Goal: Task Accomplishment & Management: Use online tool/utility

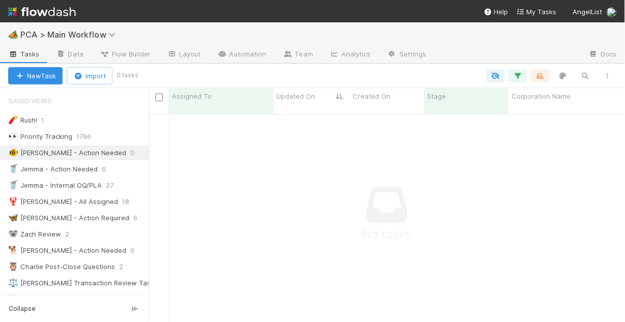
scroll to position [204, 471]
click at [63, 155] on div "🐠 [PERSON_NAME] - Action Needed" at bounding box center [67, 153] width 118 height 13
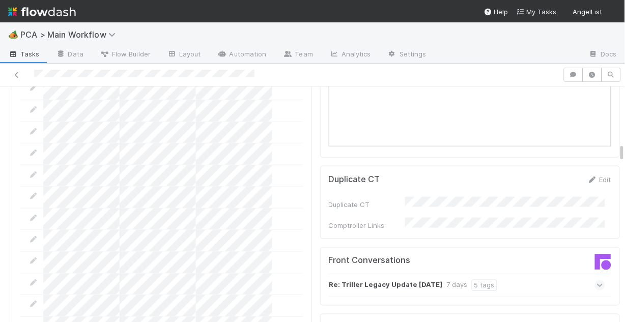
scroll to position [1019, 0]
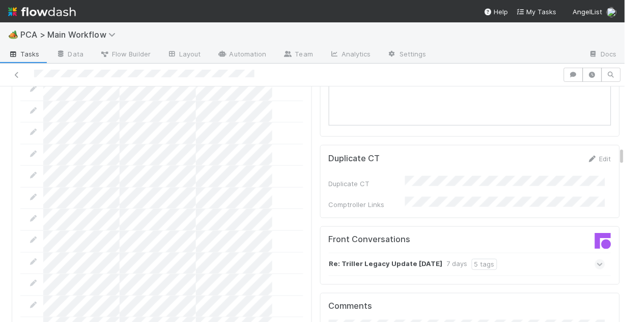
click at [514, 253] on div "Re: Triller Legacy Update 2025.08.14 7 days 5 tags" at bounding box center [467, 264] width 277 height 23
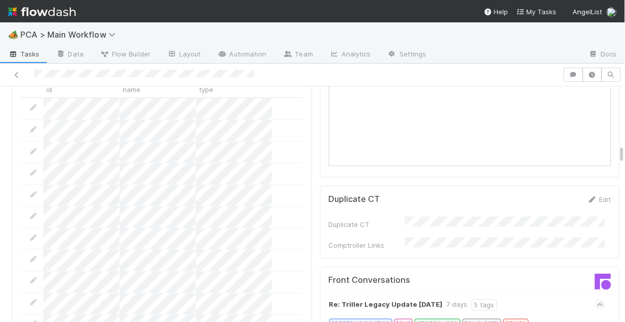
scroll to position [978, 0]
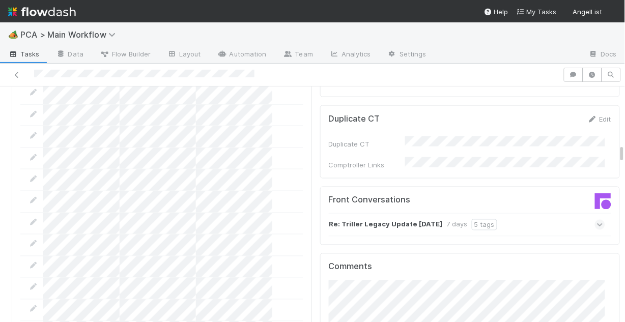
scroll to position [1059, 0]
click at [591, 212] on div "Re: Triller Legacy Update 2025.08.14 7 days 5 tags" at bounding box center [473, 223] width 289 height 23
drag, startPoint x: 585, startPoint y: 168, endPoint x: 579, endPoint y: 169, distance: 6.7
click at [597, 219] on icon at bounding box center [600, 224] width 7 height 10
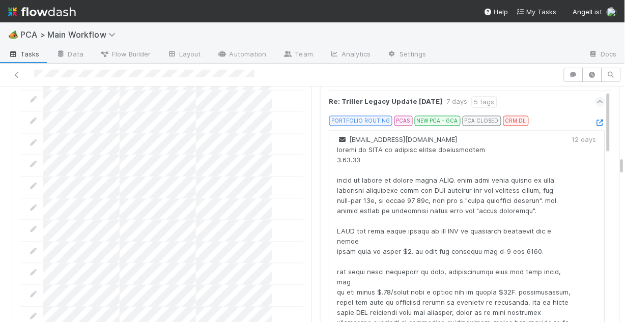
scroll to position [1019, 0]
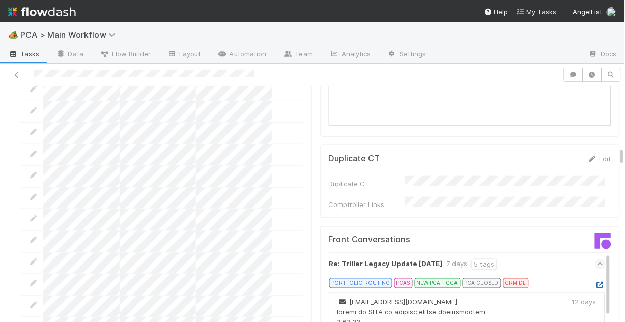
click at [595, 283] on icon at bounding box center [600, 286] width 10 height 7
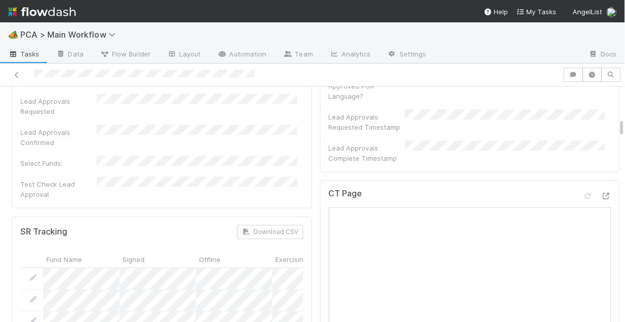
scroll to position [530, 0]
